Goal: Information Seeking & Learning: Understand process/instructions

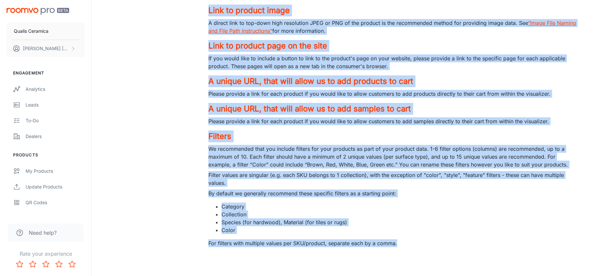
click at [283, 95] on p "Please provide a link for each product if you would like to allow customers to …" at bounding box center [392, 94] width 368 height 8
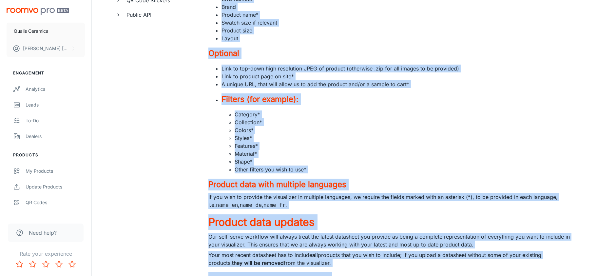
scroll to position [168, 0]
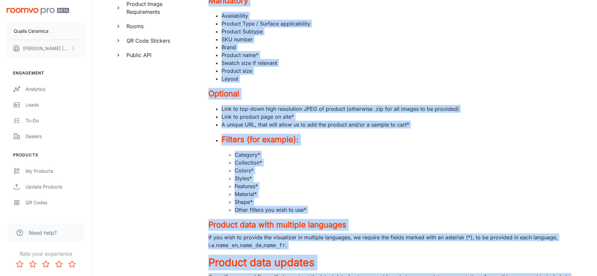
click at [387, 196] on li "Material *" at bounding box center [406, 194] width 342 height 8
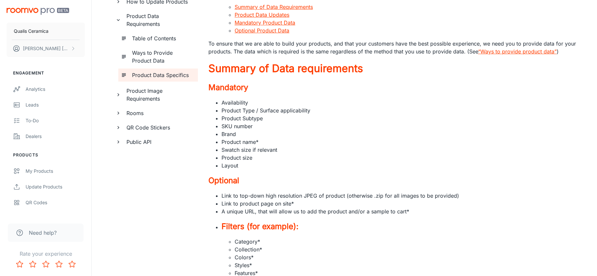
scroll to position [81, 0]
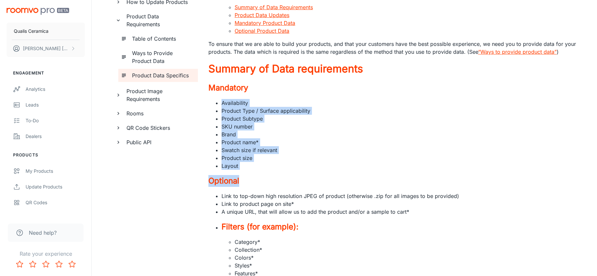
drag, startPoint x: 260, startPoint y: 171, endPoint x: 211, endPoint y: 102, distance: 85.0
click at [297, 147] on li "Swatch size if relevant" at bounding box center [399, 150] width 355 height 8
click at [250, 167] on li "Layout" at bounding box center [399, 166] width 355 height 8
drag, startPoint x: 241, startPoint y: 162, endPoint x: 222, endPoint y: 103, distance: 62.4
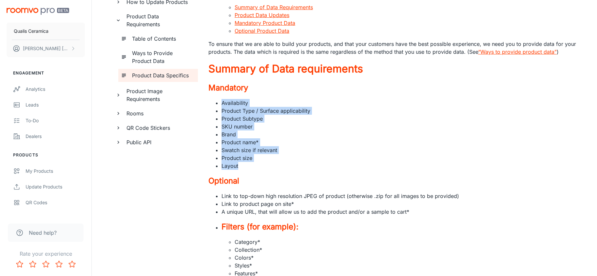
click at [222, 103] on ul "Availability Product Type / Surface applicability Product Subtype SKU number Br…" at bounding box center [392, 134] width 368 height 71
copy ul "Availability Product Type / Surface applicability Product Subtype SKU number Br…"
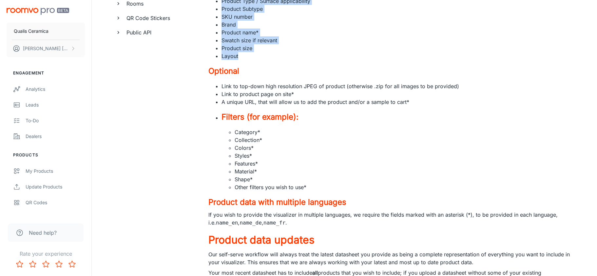
scroll to position [190, 0]
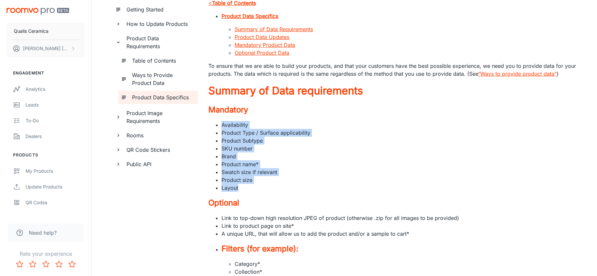
click at [331, 139] on li "Product Subtype" at bounding box center [399, 141] width 355 height 8
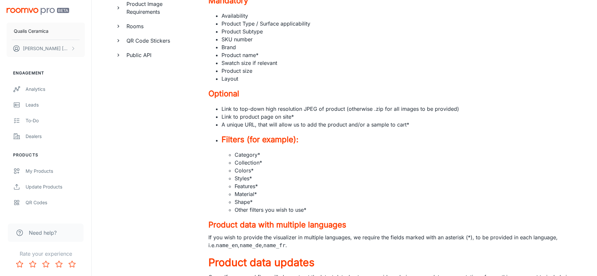
click at [301, 110] on li "Link to top-down high resolution JPEG of product (otherwise .zip for all images…" at bounding box center [399, 109] width 355 height 8
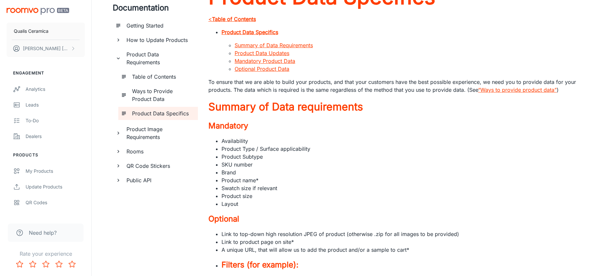
scroll to position [68, 0]
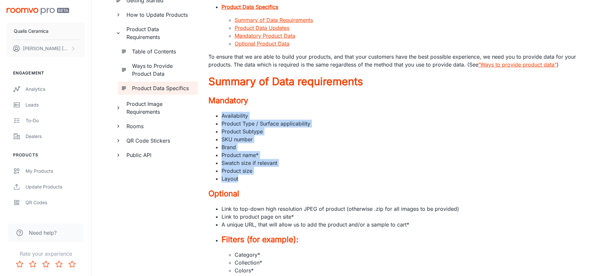
drag, startPoint x: 253, startPoint y: 179, endPoint x: 218, endPoint y: 118, distance: 70.3
click at [218, 118] on ul "Availability Product Type / Surface applicability Product Subtype SKU number Br…" at bounding box center [392, 147] width 368 height 71
copy ul "Availability Product Type / Surface applicability Product Subtype SKU number Br…"
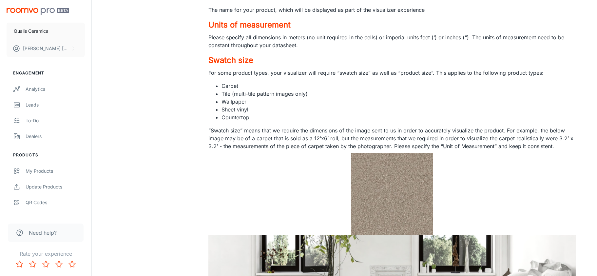
scroll to position [1049, 0]
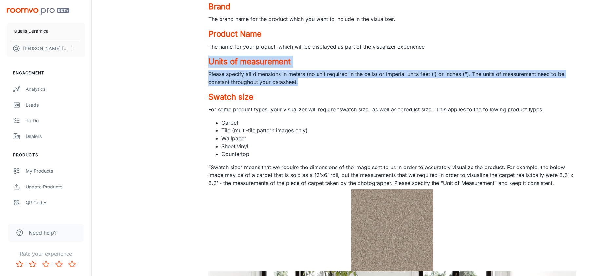
drag, startPoint x: 298, startPoint y: 81, endPoint x: 206, endPoint y: 64, distance: 94.0
copy div "Units of measurement Please specify all dimensions in meters (no unit required …"
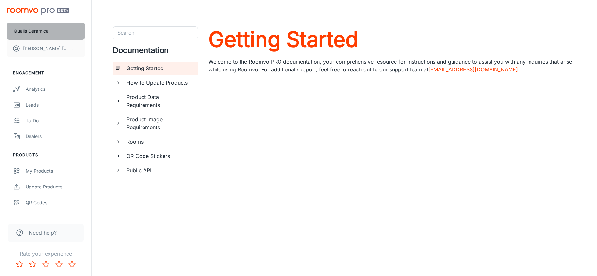
click at [38, 32] on p "Qualis Ceramica" at bounding box center [31, 31] width 35 height 7
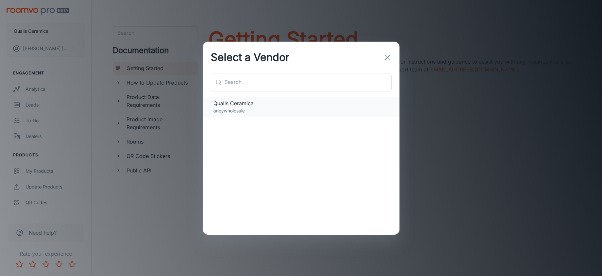
click at [245, 106] on span "Qualis Ceramica" at bounding box center [301, 103] width 176 height 8
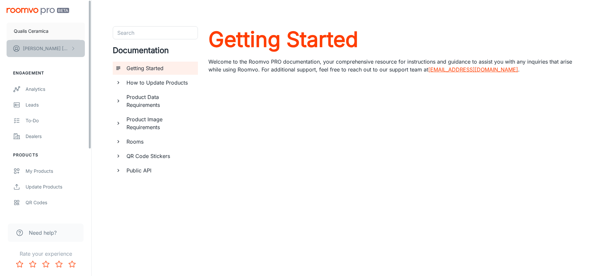
click at [46, 50] on p "David Garcia" at bounding box center [46, 48] width 46 height 7
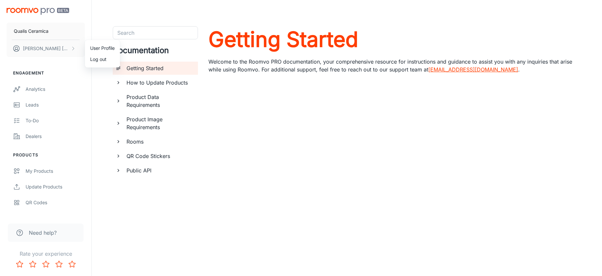
click at [68, 99] on div at bounding box center [301, 138] width 602 height 276
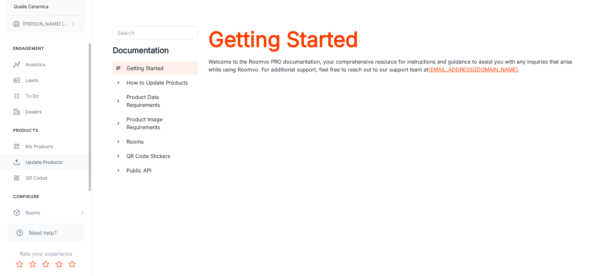
scroll to position [66, 0]
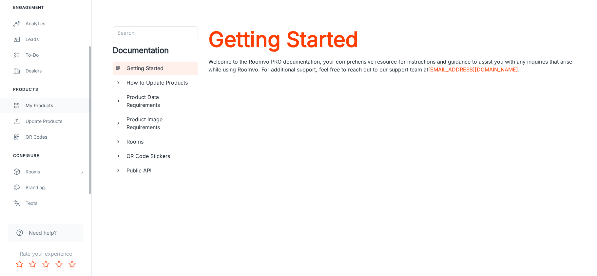
click at [47, 104] on div "My Products" at bounding box center [55, 105] width 59 height 7
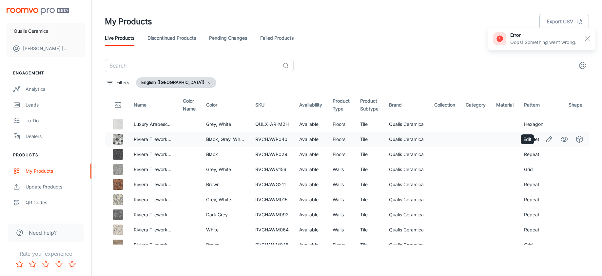
click at [545, 140] on icon "Edit" at bounding box center [549, 139] width 8 height 8
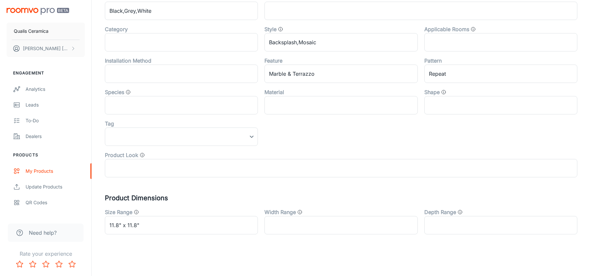
scroll to position [242, 0]
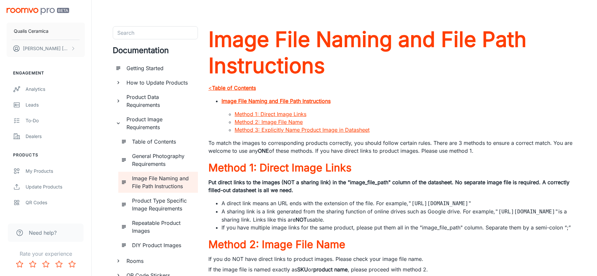
scroll to position [160, 0]
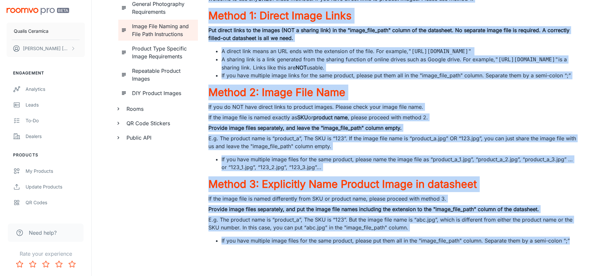
click at [379, 151] on div "Image File Naming and File Path Instructions < Table of Contents Image File Nam…" at bounding box center [392, 62] width 368 height 376
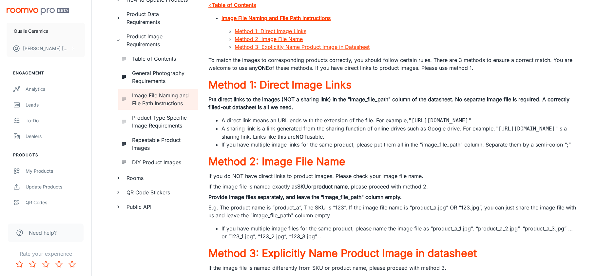
scroll to position [0, 0]
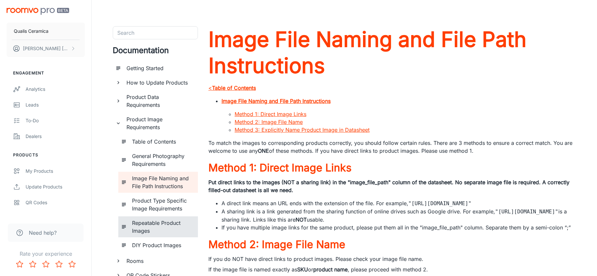
drag, startPoint x: 159, startPoint y: 223, endPoint x: 133, endPoint y: 226, distance: 26.4
drag, startPoint x: 133, startPoint y: 226, endPoint x: 390, endPoint y: 210, distance: 257.4
click at [390, 210] on li "A sharing link is a link generated from the sharing function of online drives s…" at bounding box center [399, 215] width 355 height 16
click at [150, 226] on h6 "Repeatable Product Images" at bounding box center [162, 227] width 61 height 16
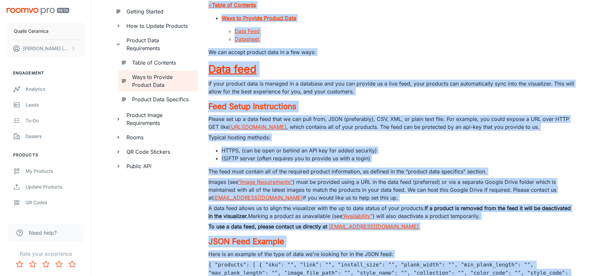
click at [381, 74] on h3 "Data feed" at bounding box center [392, 69] width 368 height 16
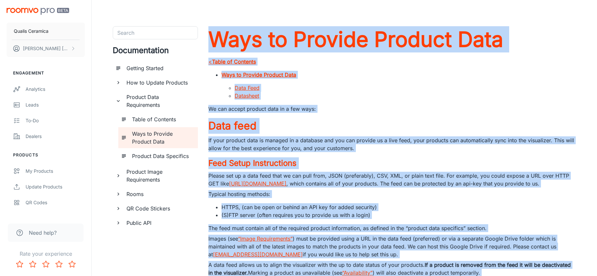
click at [377, 94] on li "Datasheet" at bounding box center [406, 96] width 342 height 8
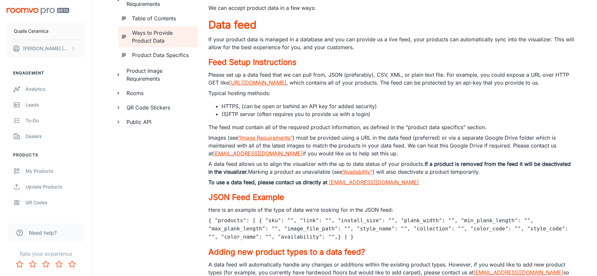
scroll to position [100, 0]
click at [286, 84] on link "https://www.example.com/feeds/product_feed.json" at bounding box center [257, 83] width 57 height 7
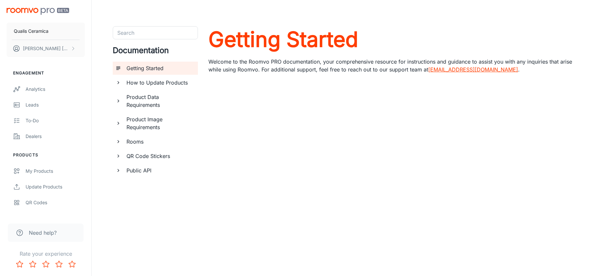
click at [36, 13] on img "scrollable content" at bounding box center [38, 11] width 63 height 7
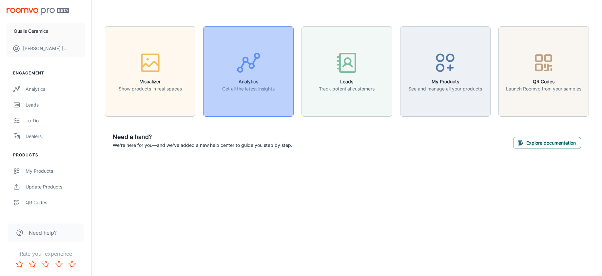
click at [244, 94] on button "Analytics Get all the latest insights" at bounding box center [248, 71] width 90 height 90
